Goal: Communication & Community: Participate in discussion

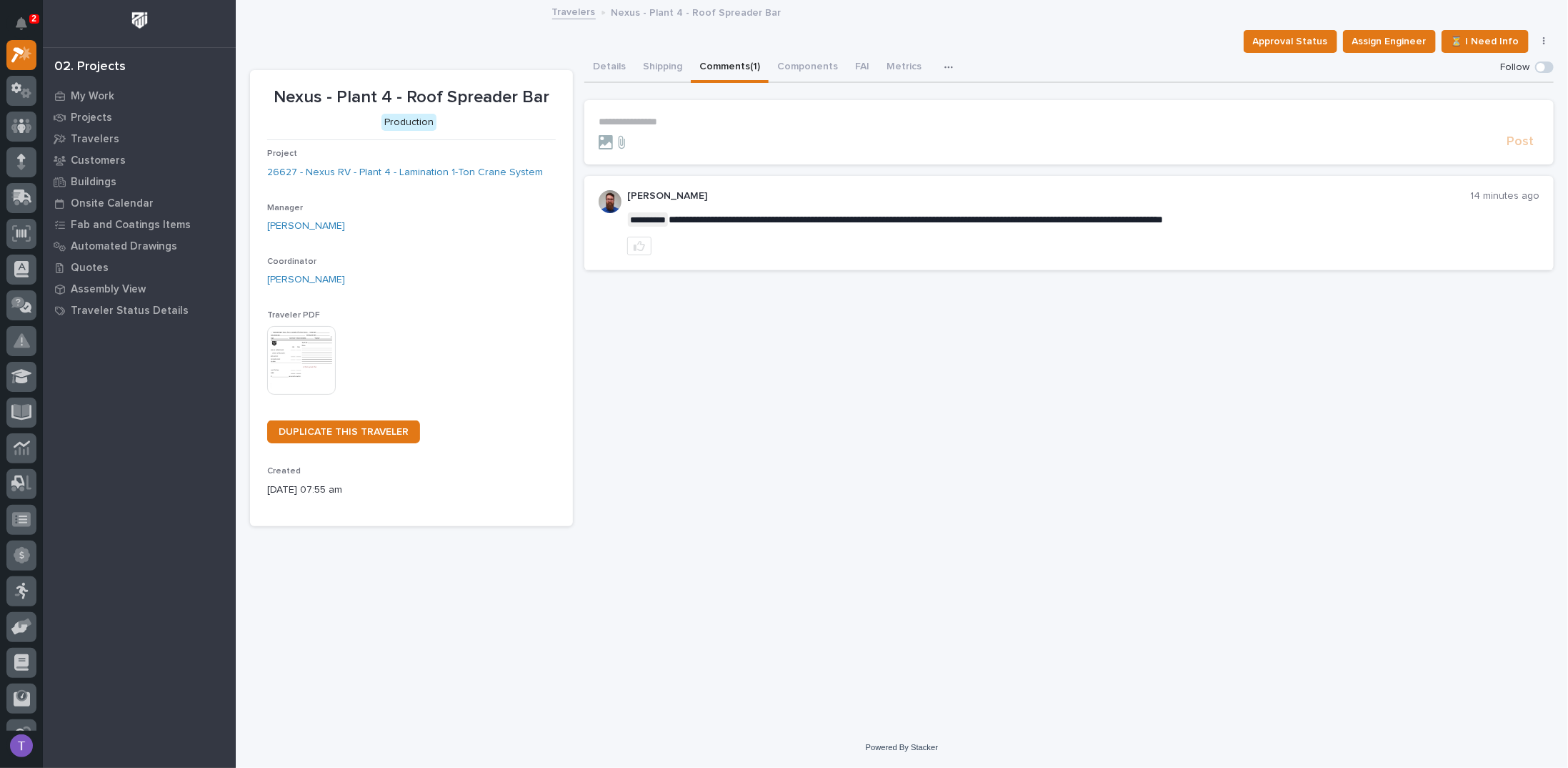
click at [668, 118] on p "**********" at bounding box center [1069, 122] width 941 height 12
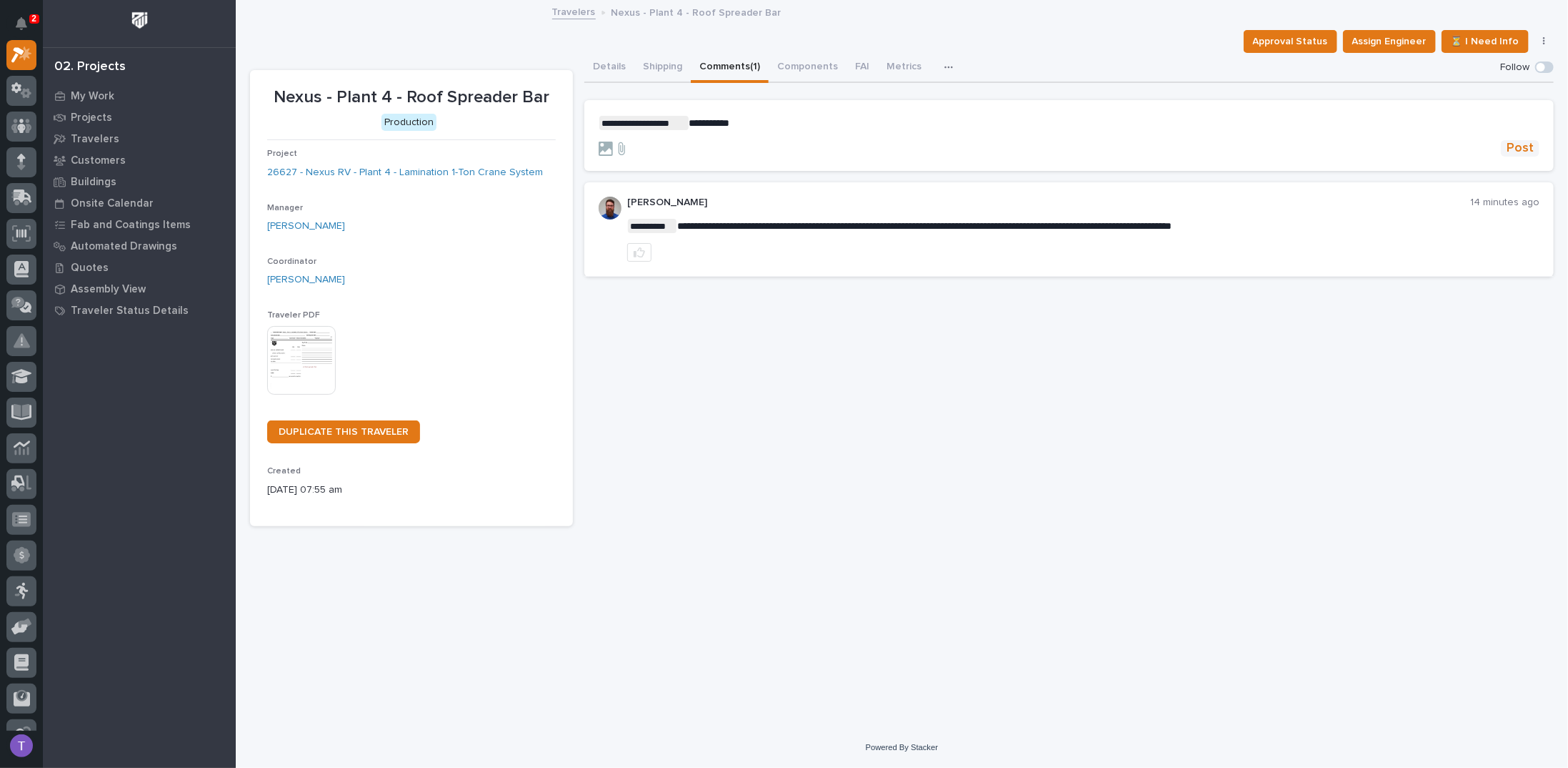
click at [1529, 145] on span "Post" at bounding box center [1520, 148] width 27 height 16
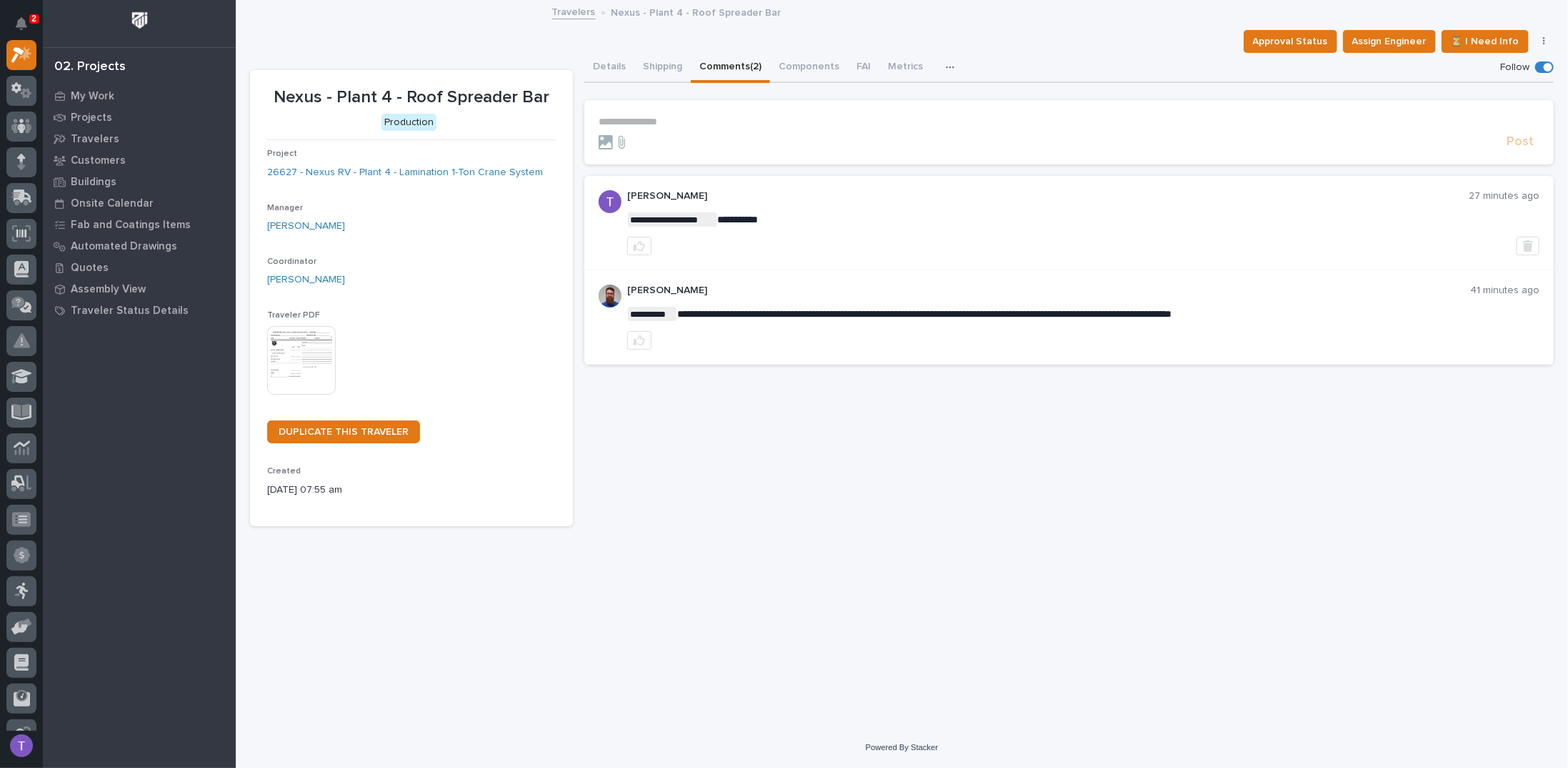
click at [650, 116] on p "**********" at bounding box center [1069, 122] width 941 height 12
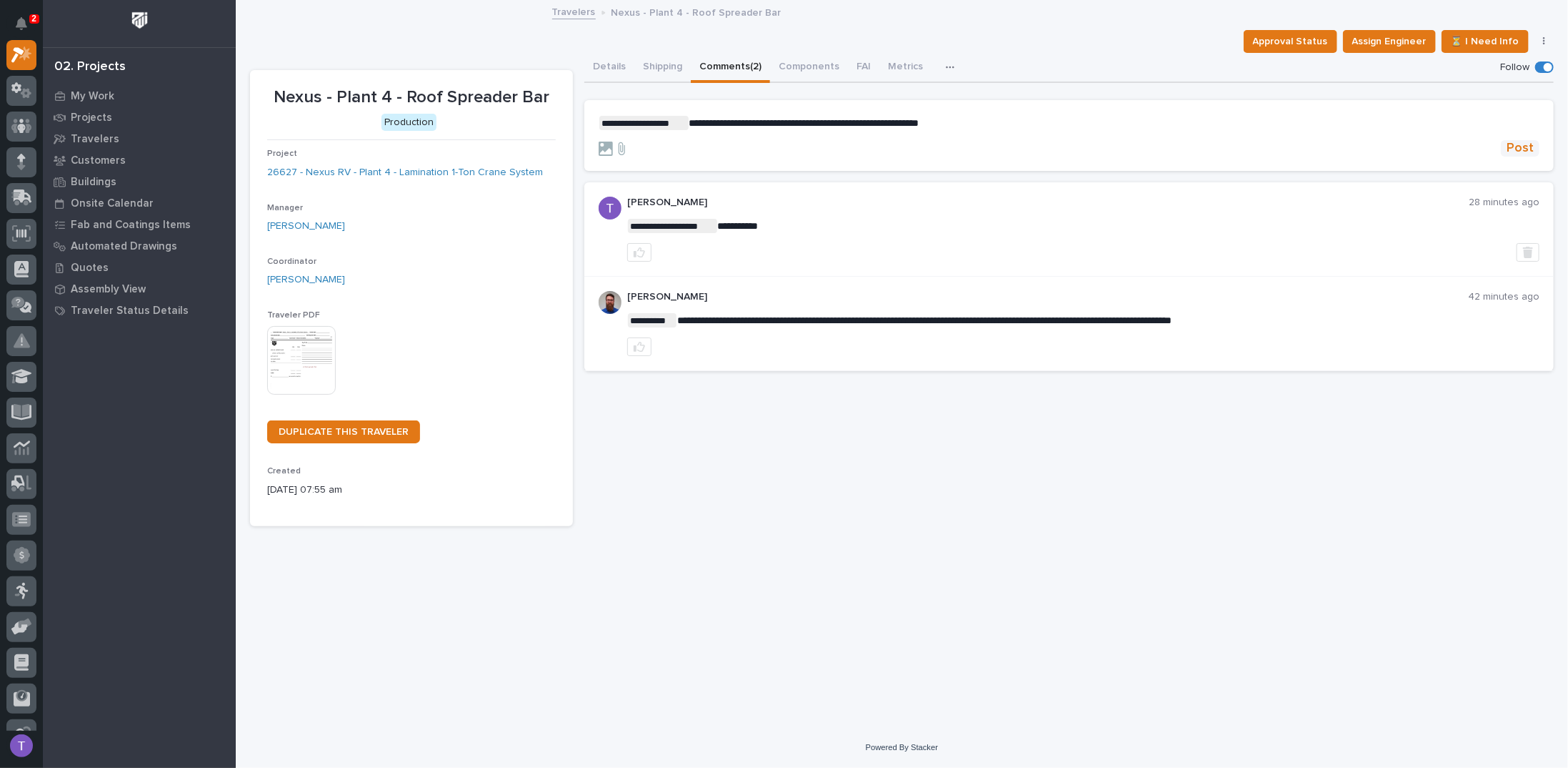
click at [1524, 145] on span "Post" at bounding box center [1520, 148] width 27 height 16
